Goal: Information Seeking & Learning: Learn about a topic

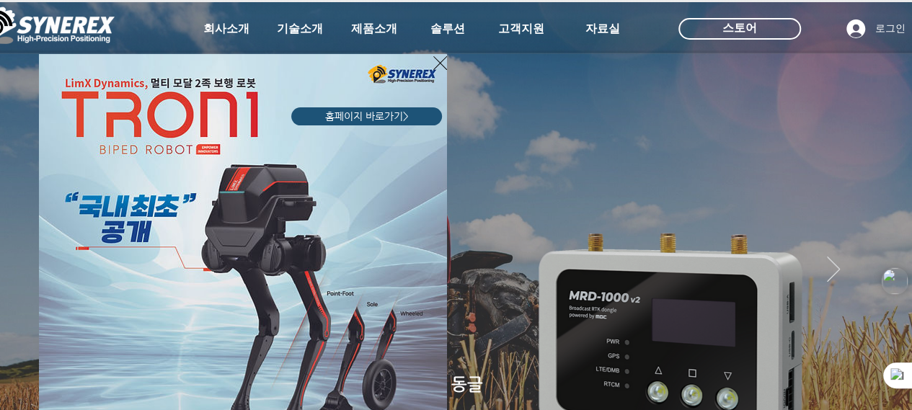
drag, startPoint x: 885, startPoint y: 35, endPoint x: 874, endPoint y: 32, distance: 11.4
click at [884, 35] on div "LimX Dinamics" at bounding box center [456, 205] width 912 height 410
click at [882, 37] on div "LimX Dinamics" at bounding box center [456, 205] width 912 height 410
click at [882, 35] on div "LimX Dinamics" at bounding box center [456, 205] width 912 height 410
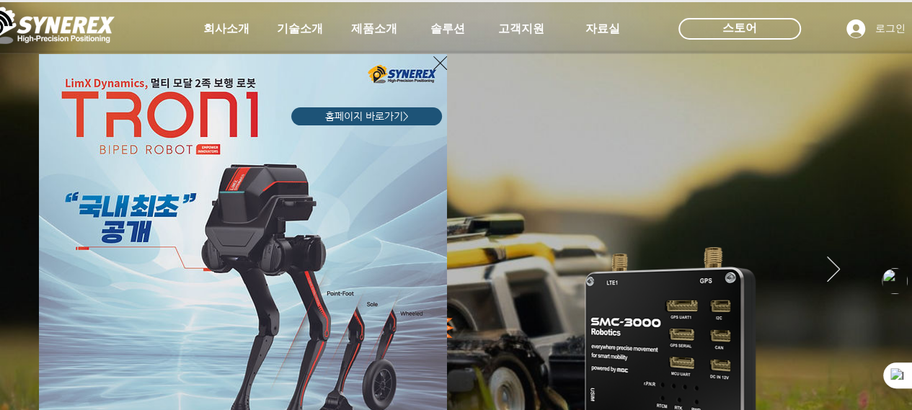
click at [881, 34] on div "LimX Dinamics" at bounding box center [456, 205] width 912 height 410
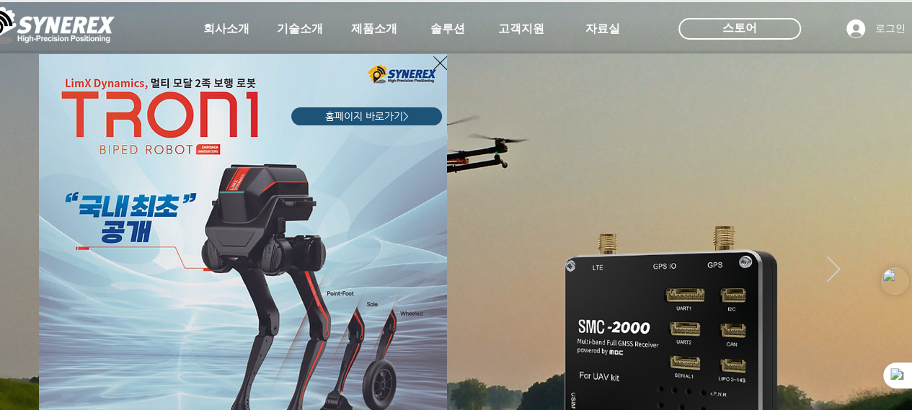
click at [878, 34] on div "LimX Dinamics" at bounding box center [456, 205] width 912 height 410
click at [881, 34] on div "LimX Dinamics" at bounding box center [456, 205] width 912 height 410
click at [881, 38] on div "LimX Dinamics" at bounding box center [456, 205] width 912 height 410
click at [880, 38] on div "LimX Dinamics" at bounding box center [456, 205] width 912 height 410
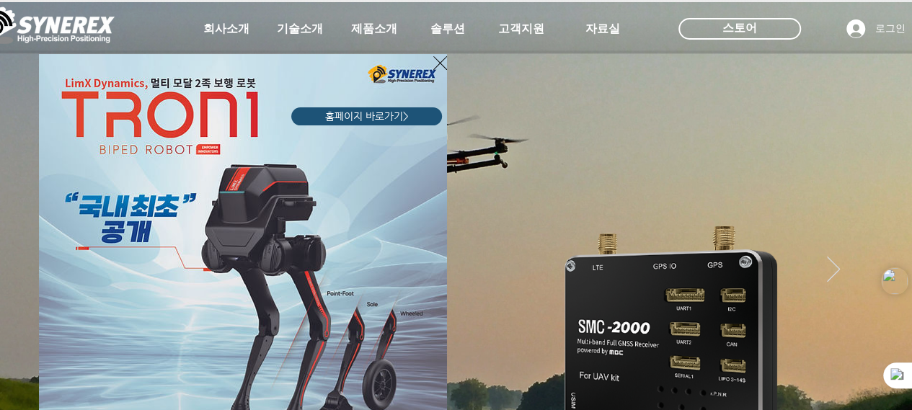
click at [443, 63] on icon "사이트로 돌아가기" at bounding box center [440, 63] width 14 height 18
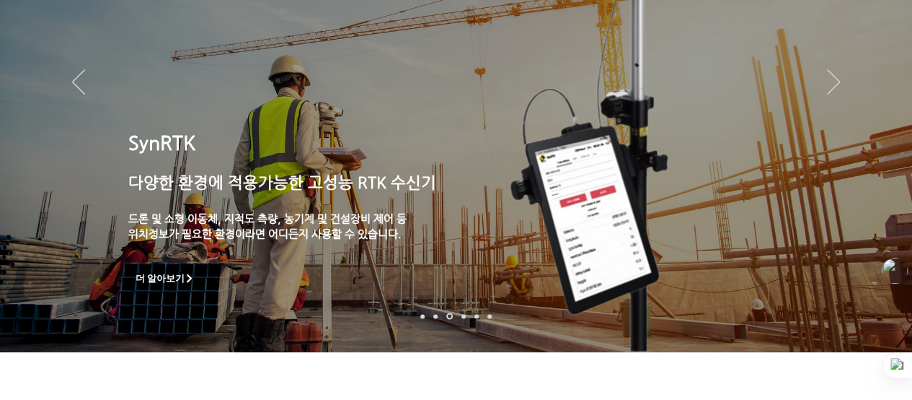
scroll to position [216, 0]
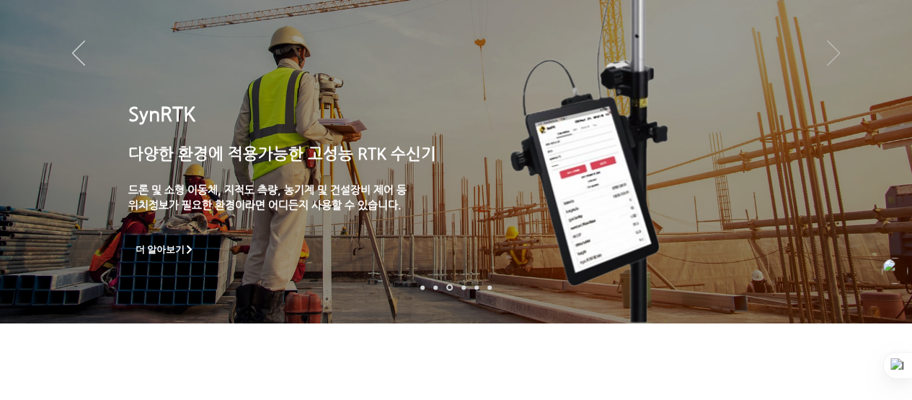
click at [837, 53] on icon "다음" at bounding box center [833, 52] width 13 height 25
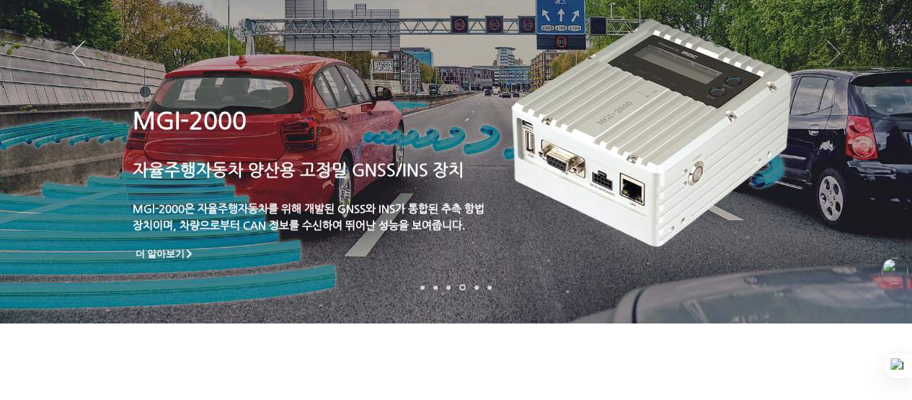
click at [839, 58] on icon "다음" at bounding box center [833, 52] width 13 height 25
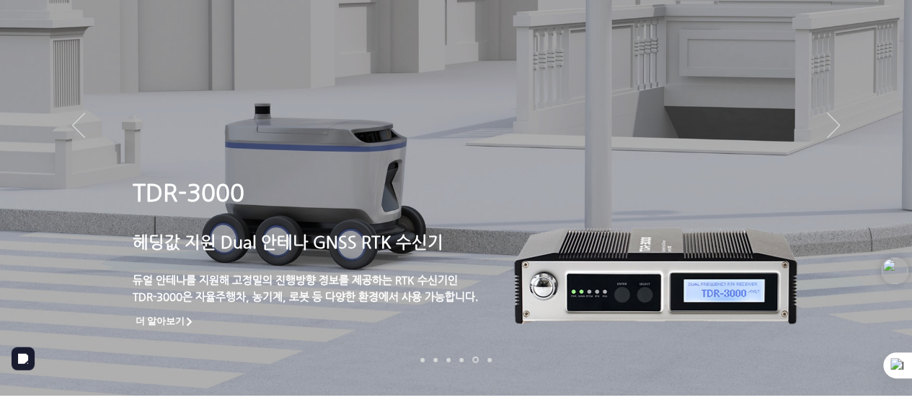
scroll to position [144, 0]
click at [836, 128] on icon "다음" at bounding box center [833, 125] width 13 height 25
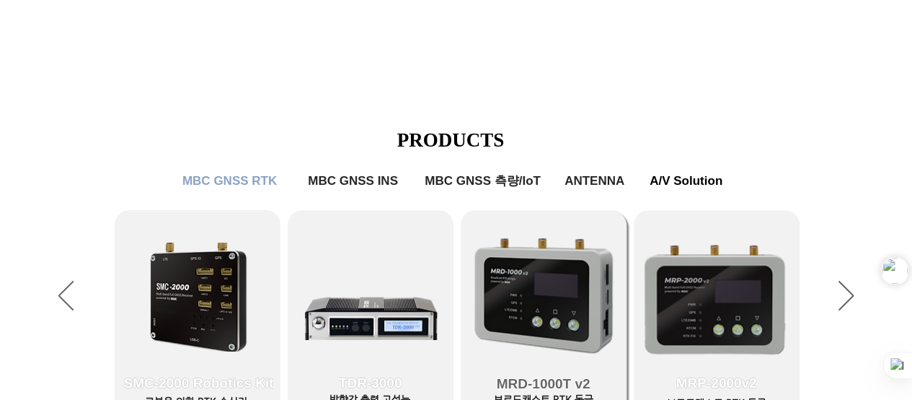
scroll to position [649, 0]
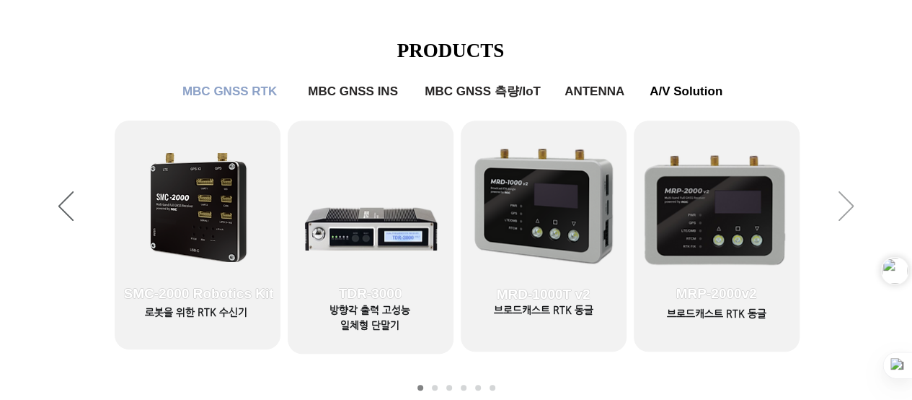
click at [844, 207] on icon "다음" at bounding box center [846, 206] width 15 height 30
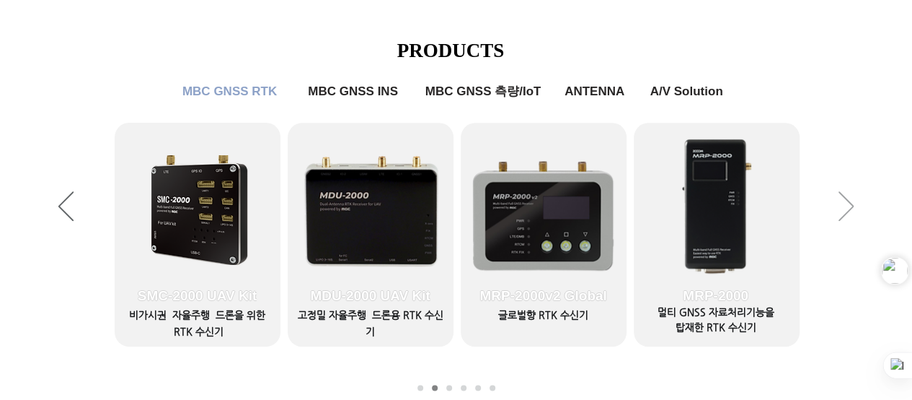
click at [844, 207] on icon "다음" at bounding box center [846, 206] width 15 height 30
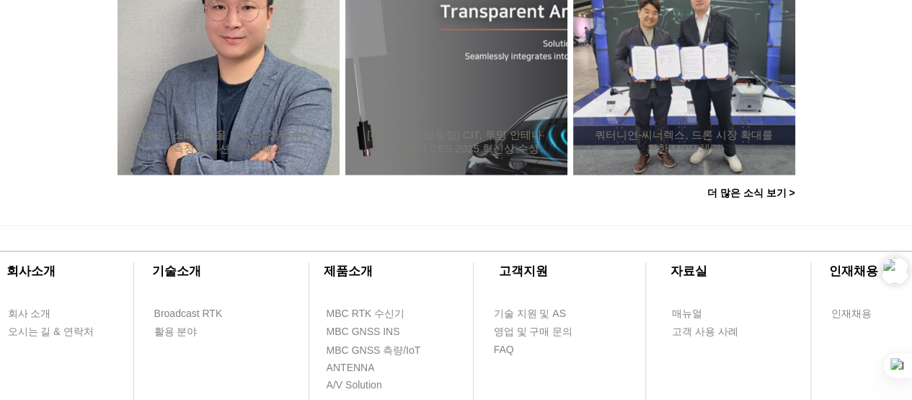
scroll to position [1647, 0]
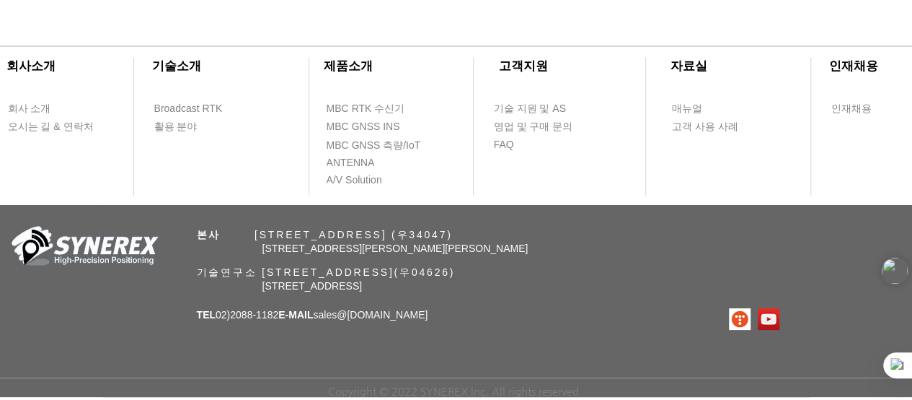
drag, startPoint x: 260, startPoint y: 246, endPoint x: 596, endPoint y: 260, distance: 336.4
click at [516, 244] on div "​회사소개 ​기술소개 회사 소개 Broadcast RTK 오시는 길 & 연락처 활용 분야 ​제품소개 ​고객지원 ​자료실 ​인재채용 MBC RT…" at bounding box center [456, 208] width 912 height 377
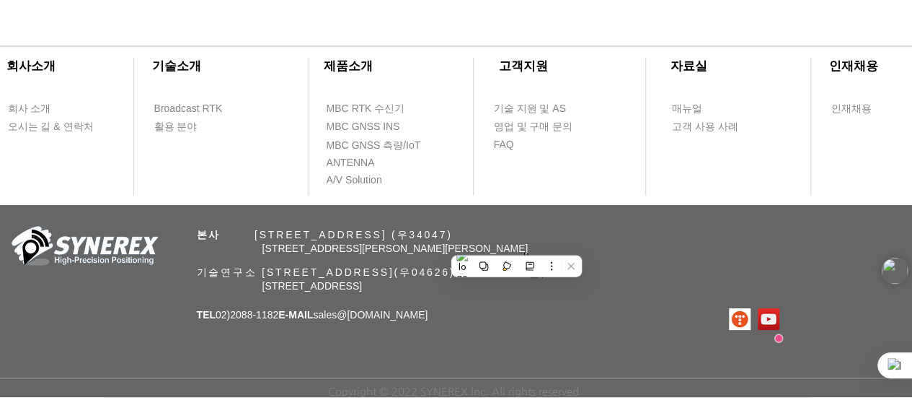
click at [653, 262] on div "​회사소개 ​기술소개 회사 소개 Broadcast RTK 오시는 길 & 연락처 활용 분야 ​제품소개 ​고객지원 ​자료실 ​인재채용 MBC RT…" at bounding box center [456, 208] width 912 height 377
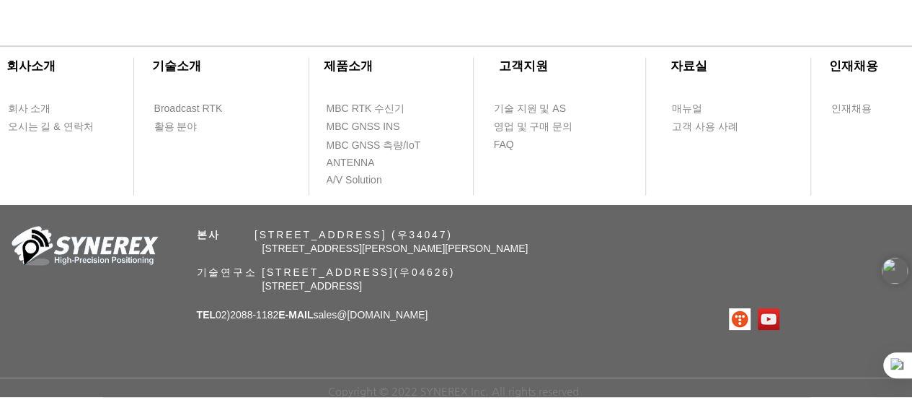
drag, startPoint x: 263, startPoint y: 246, endPoint x: 565, endPoint y: 253, distance: 302.3
click at [565, 253] on p "[STREET_ADDRESS][PERSON_NAME][PERSON_NAME]" at bounding box center [461, 249] width 397 height 14
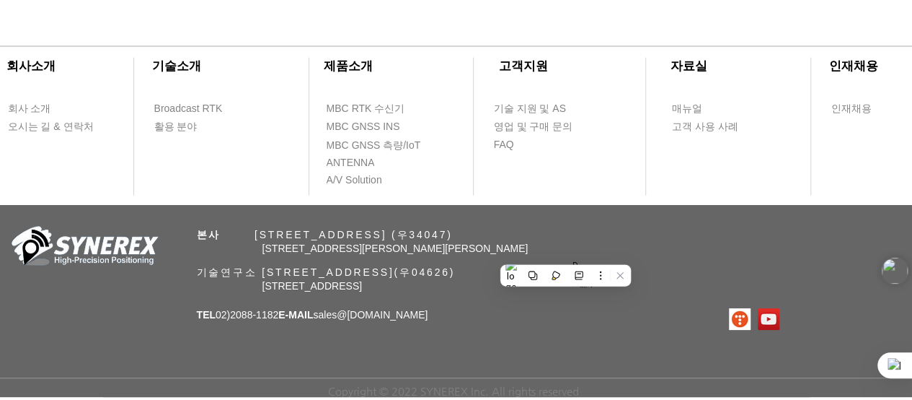
copy span "[STREET_ADDRESS][PERSON_NAME][PERSON_NAME]"
click at [150, 311] on div "​회사소개 ​기술소개 회사 소개 Broadcast RTK 오시는 길 & 연락처 활용 분야 ​제품소개 ​고객지원 ​자료실 ​인재채용 MBC RT…" at bounding box center [456, 208] width 912 height 377
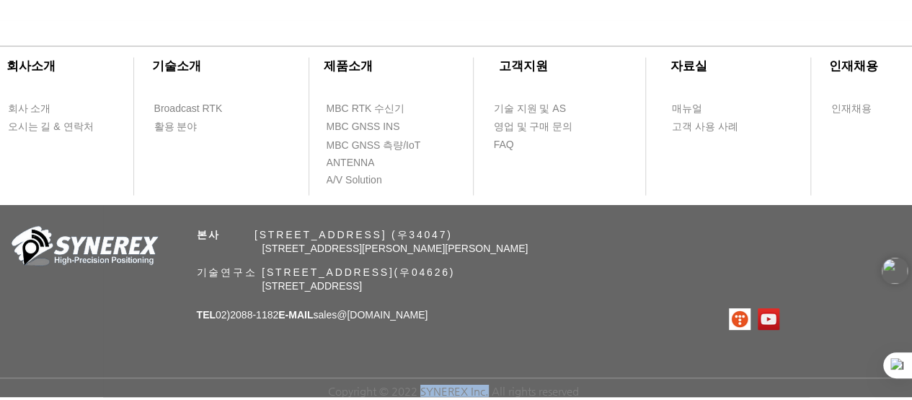
drag, startPoint x: 420, startPoint y: 391, endPoint x: 488, endPoint y: 387, distance: 67.9
click at [488, 387] on span "Copyright © 2022 SYNEREX Inc. All rights reserved" at bounding box center [453, 390] width 251 height 12
copy span "SYNEREX Inc."
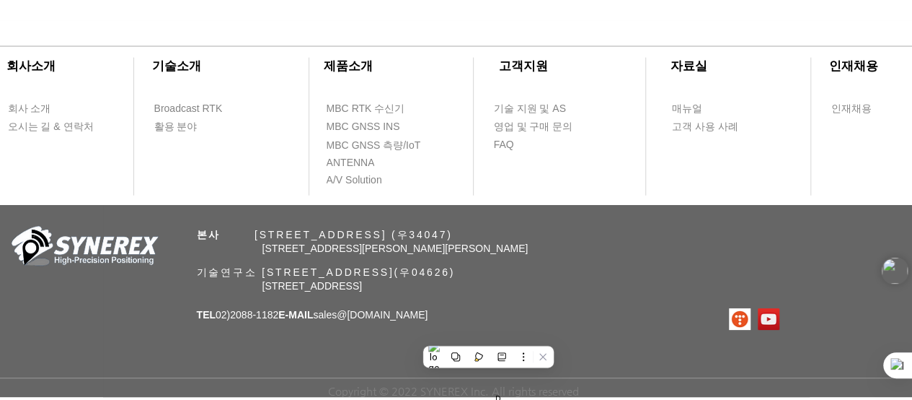
click at [664, 301] on div "​회사소개 ​기술소개 회사 소개 Broadcast RTK 오시는 길 & 연락처 활용 분야 ​제품소개 ​고객지원 ​자료실 ​인재채용 MBC RT…" at bounding box center [456, 208] width 912 height 377
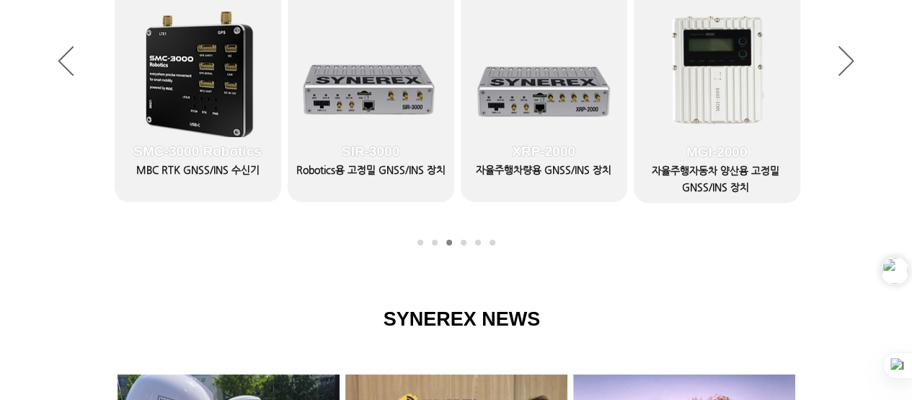
scroll to position [793, 0]
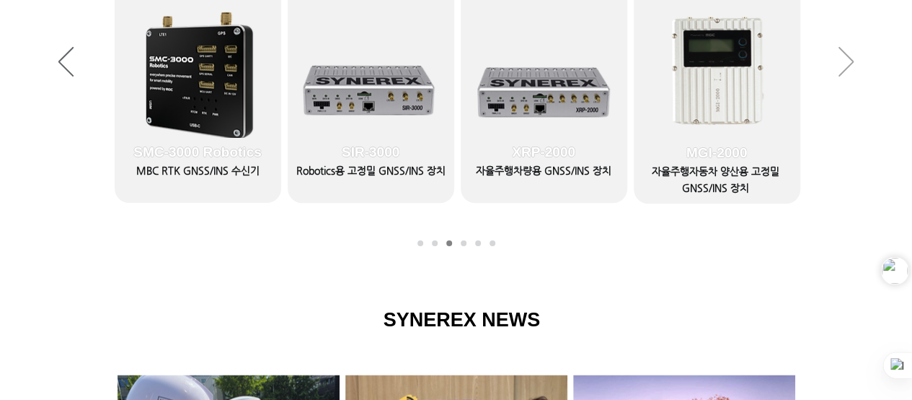
click at [850, 58] on icon "다음" at bounding box center [846, 62] width 15 height 30
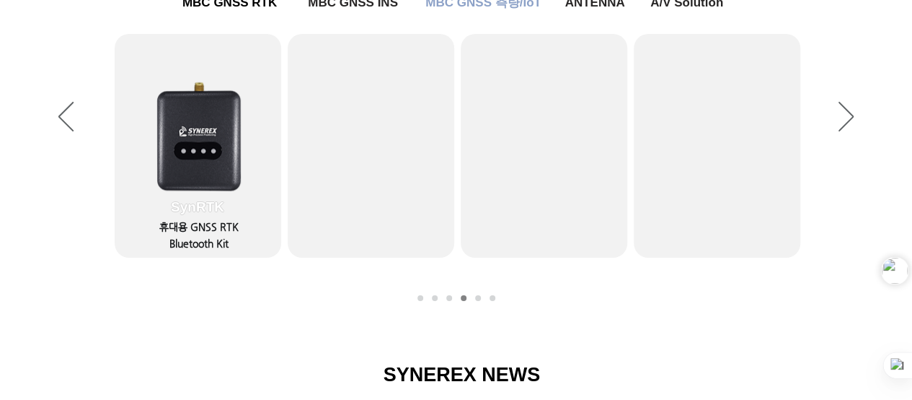
scroll to position [721, 0]
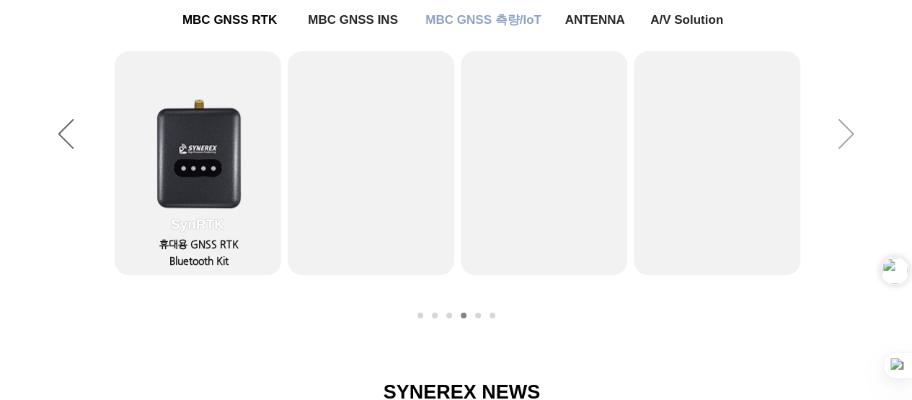
click at [853, 134] on icon "다음" at bounding box center [846, 134] width 15 height 30
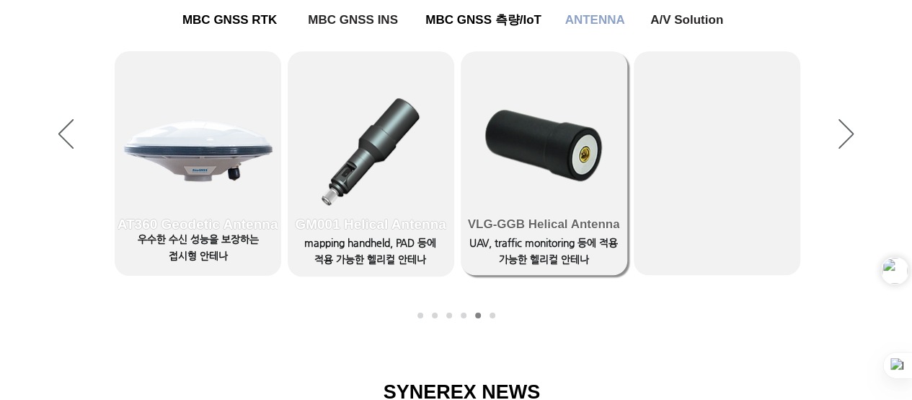
click at [584, 142] on link "VLG-GGB Helical Antenna" at bounding box center [544, 163] width 167 height 224
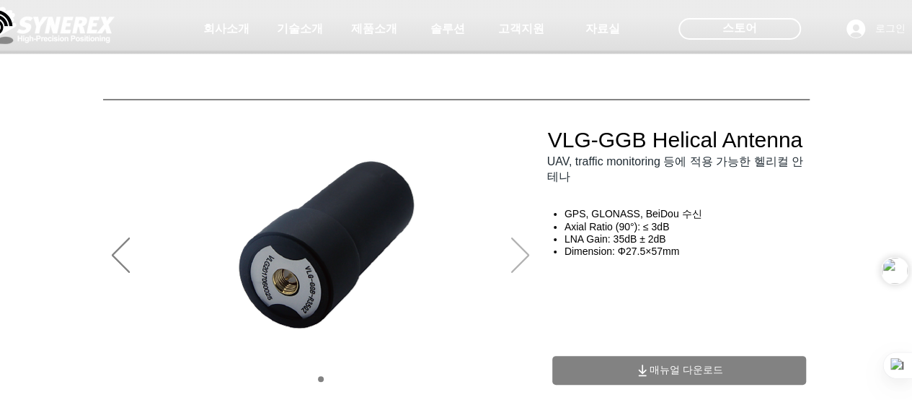
click at [526, 255] on icon "다음" at bounding box center [520, 254] width 18 height 35
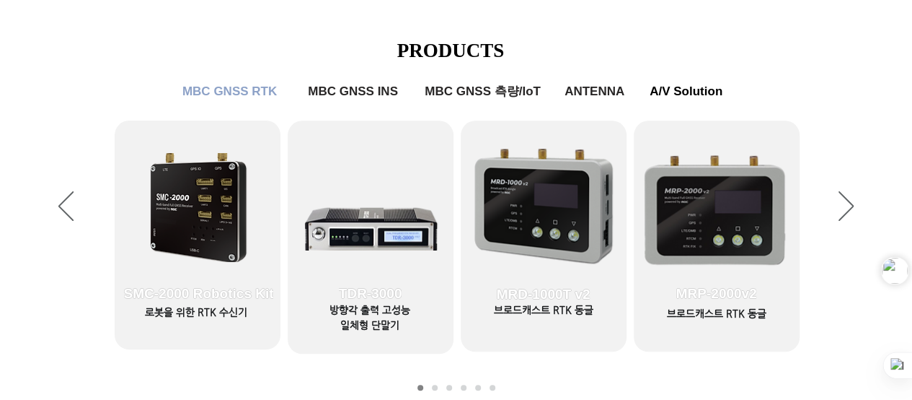
scroll to position [433, 0]
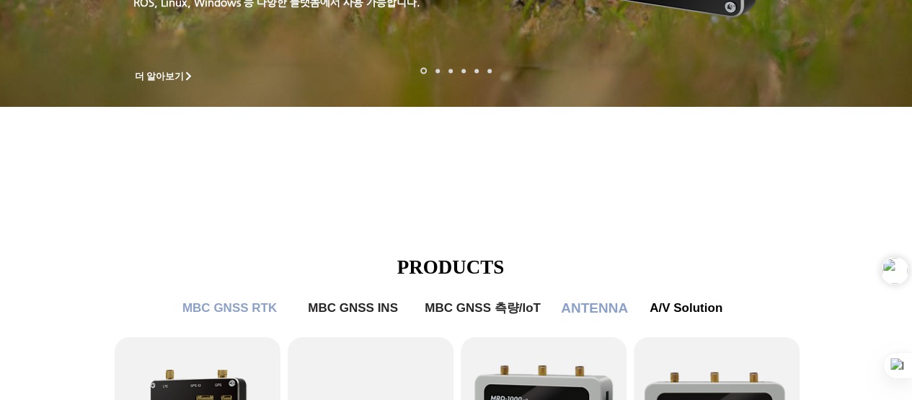
click at [594, 308] on span "ANTENNA" at bounding box center [594, 308] width 67 height 16
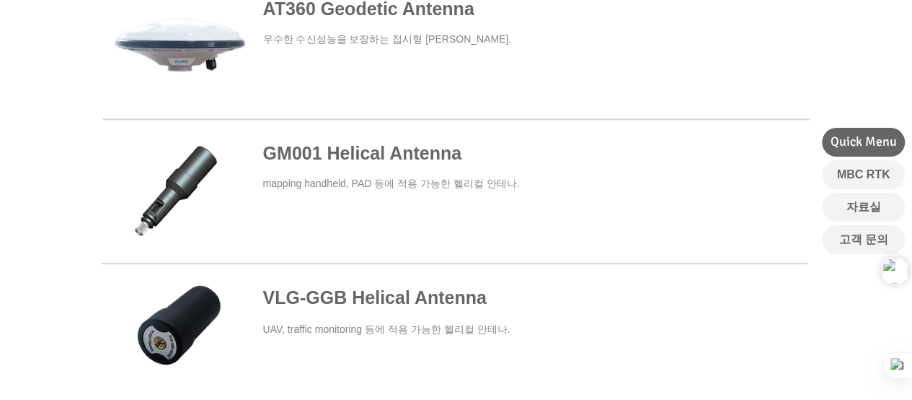
scroll to position [649, 0]
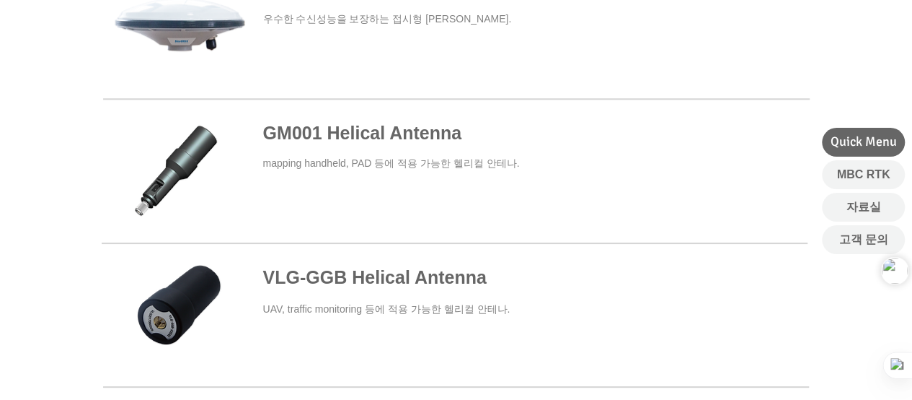
click at [645, 393] on div at bounding box center [456, 322] width 912 height 168
